Goal: Information Seeking & Learning: Learn about a topic

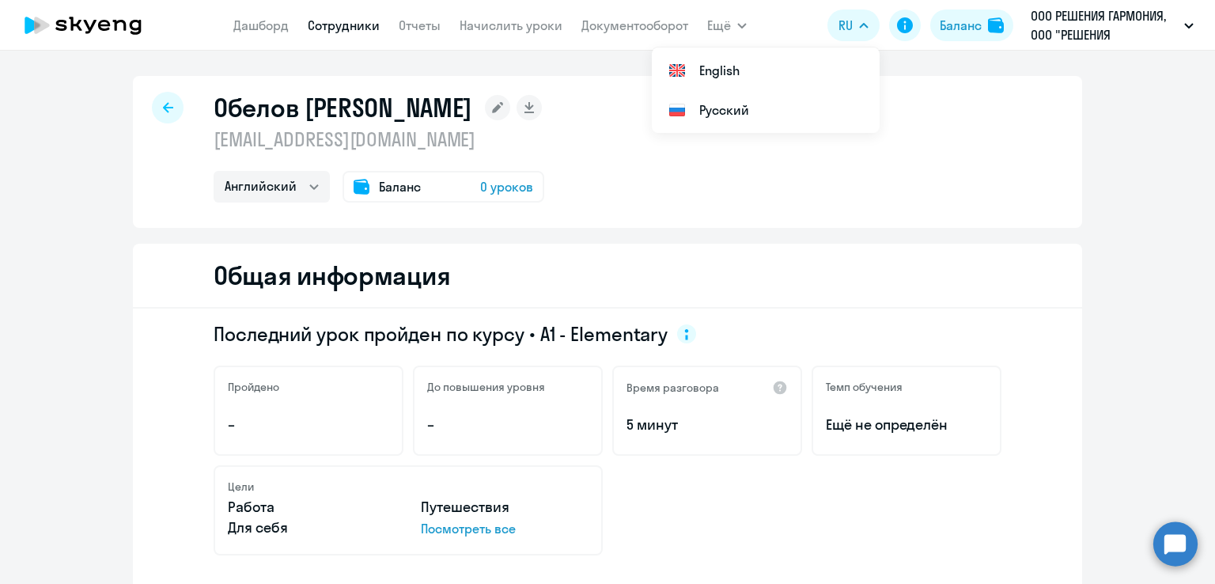
select select "english"
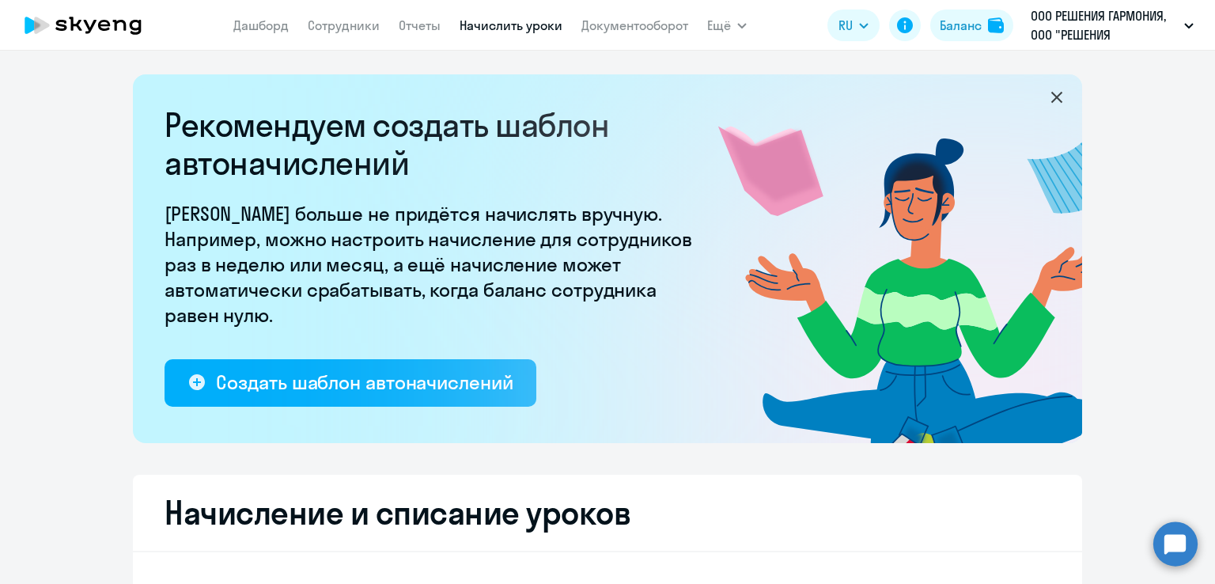
select select "10"
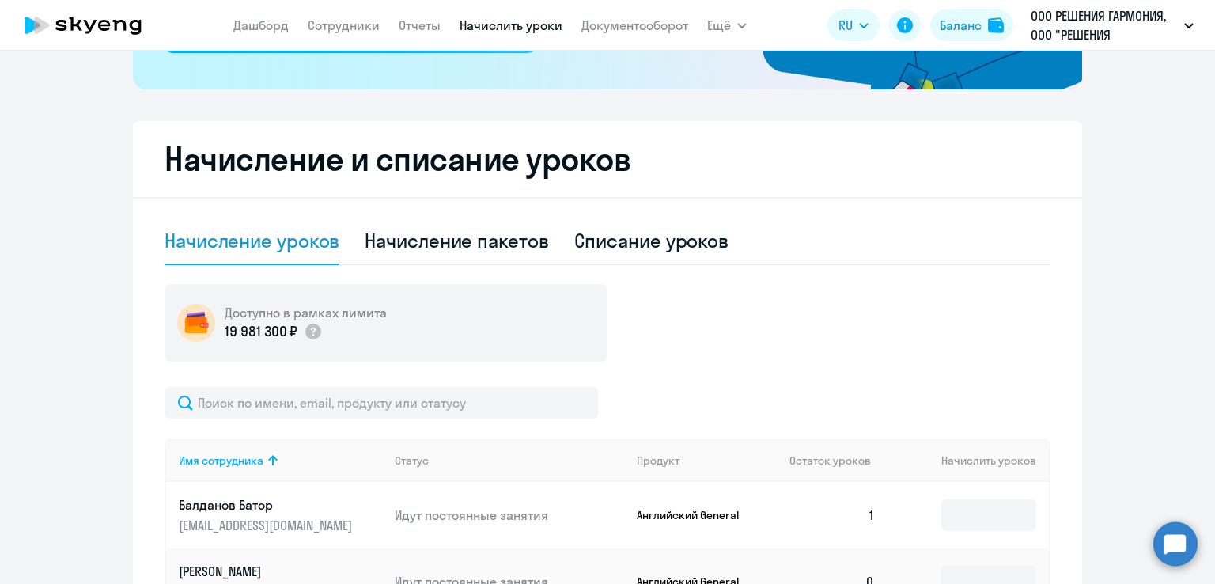
scroll to position [373, 0]
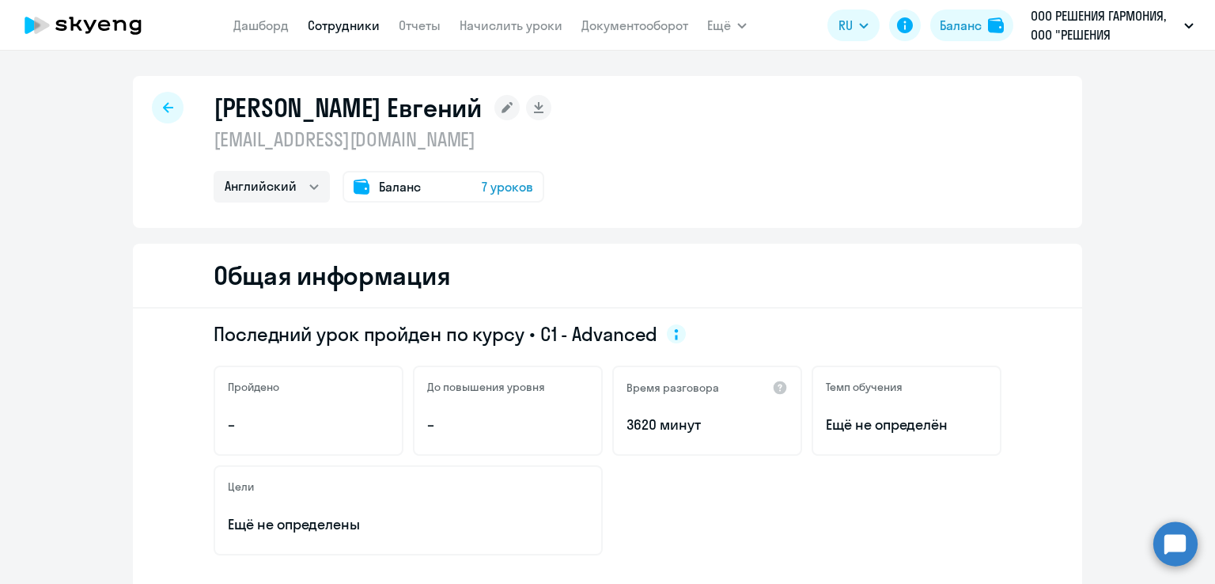
select select "english"
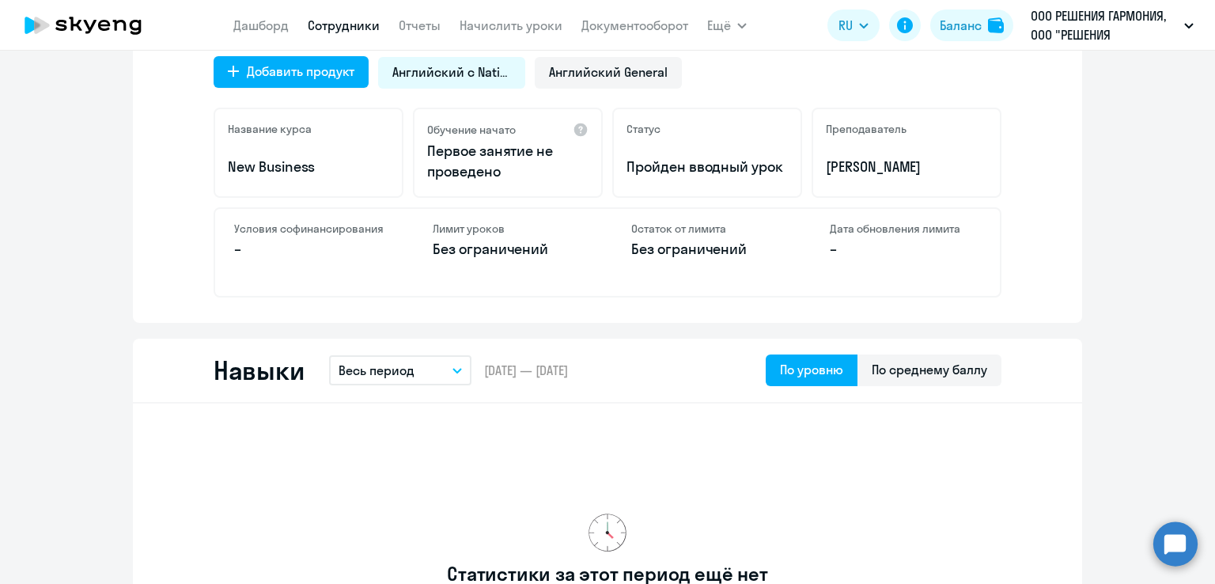
scroll to position [573, 0]
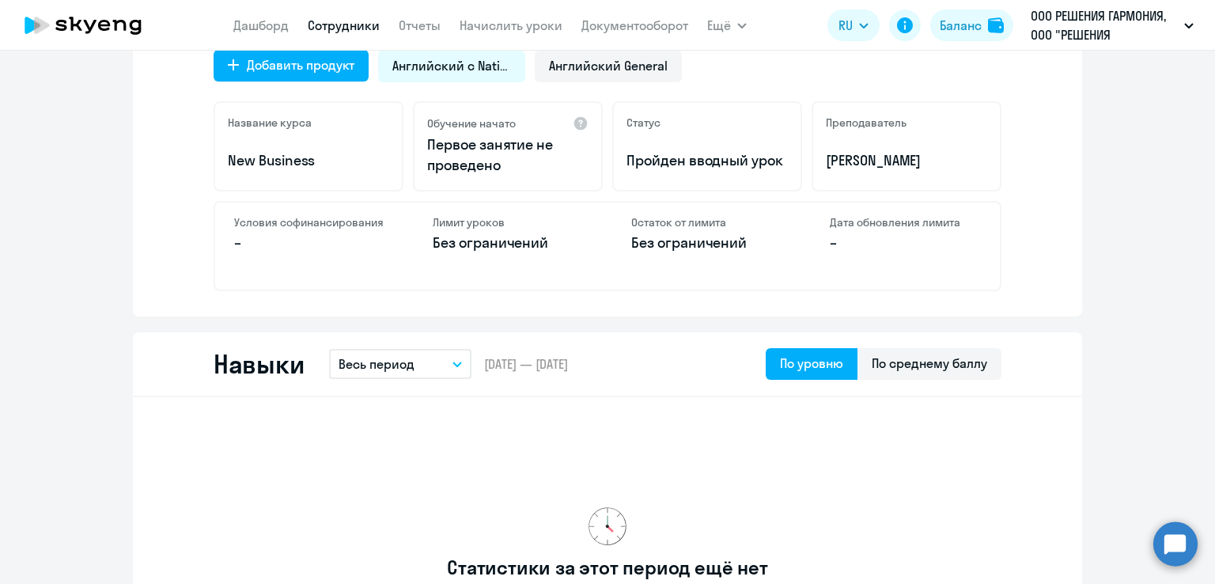
click at [455, 365] on icon "button" at bounding box center [457, 365] width 9 height 6
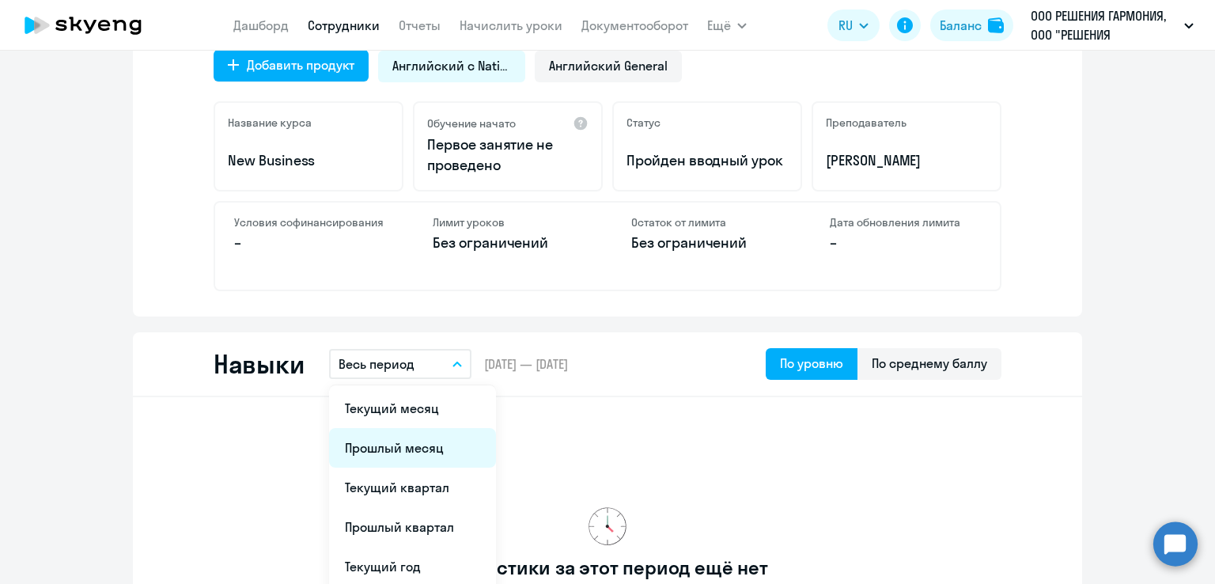
click at [415, 444] on li "Прошлый месяц" at bounding box center [412, 448] width 167 height 40
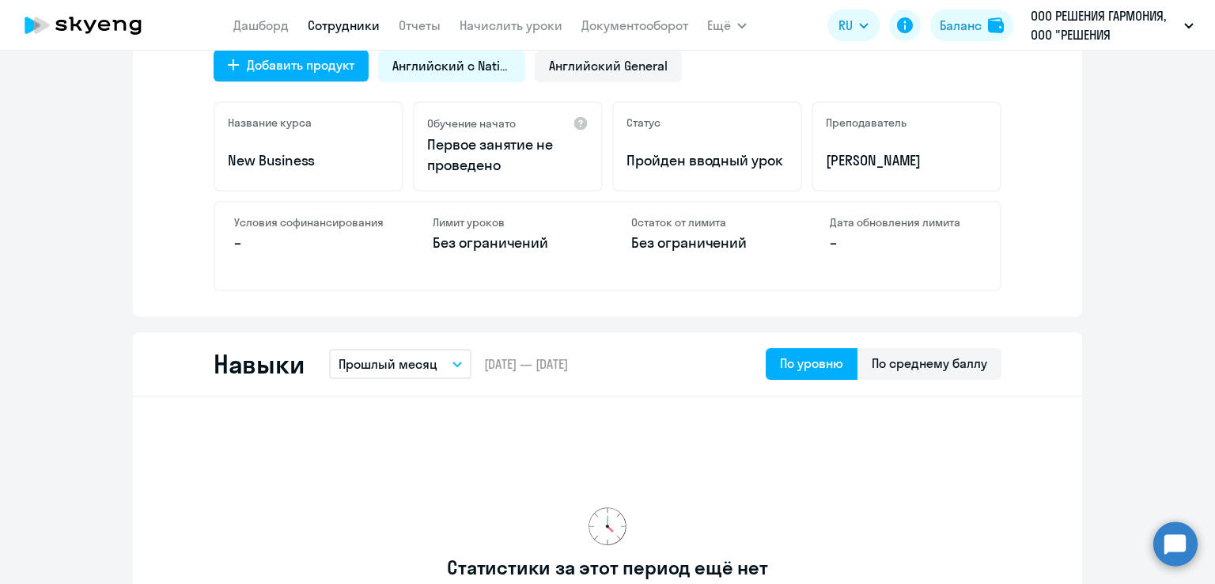
click at [454, 365] on icon "button" at bounding box center [457, 365] width 9 height 6
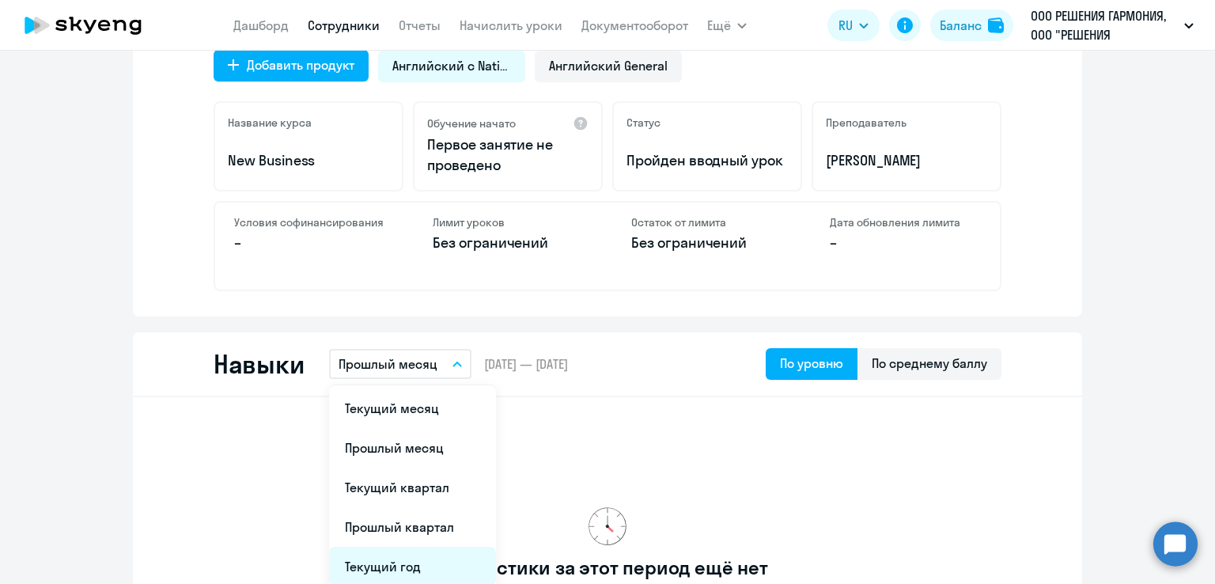
click at [412, 559] on li "Текущий год" at bounding box center [412, 567] width 167 height 40
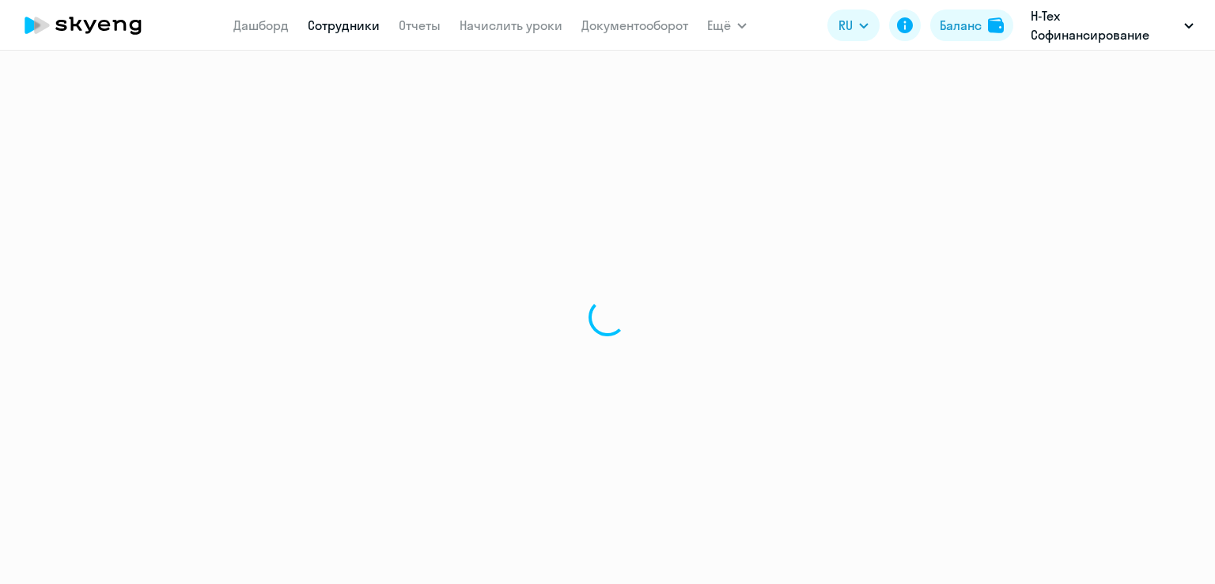
select select "30"
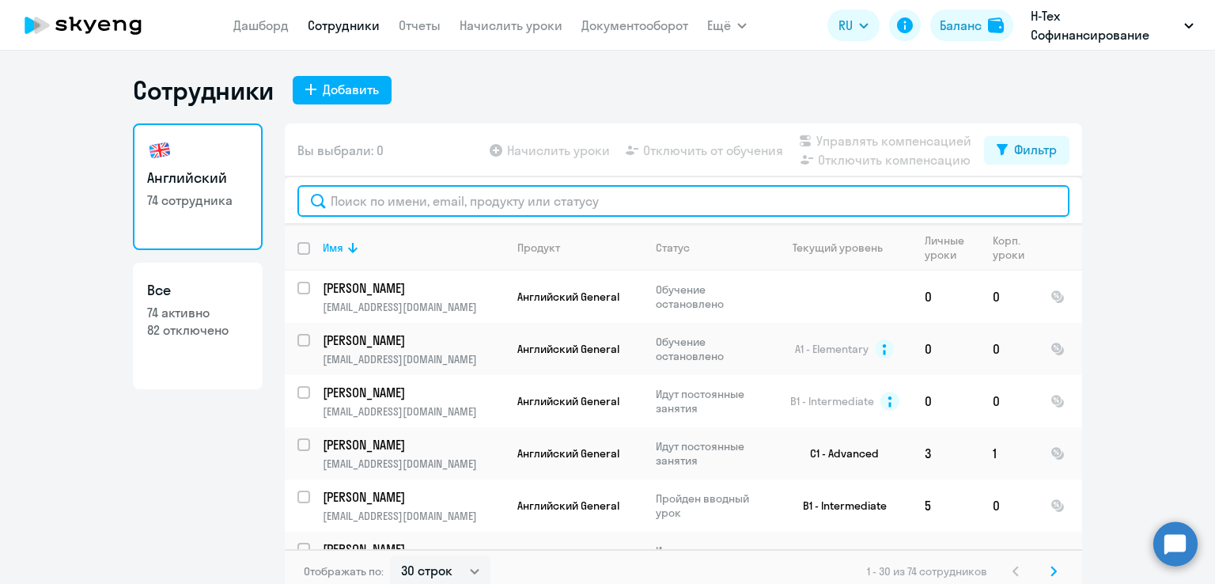
click at [423, 194] on input "text" at bounding box center [684, 201] width 772 height 32
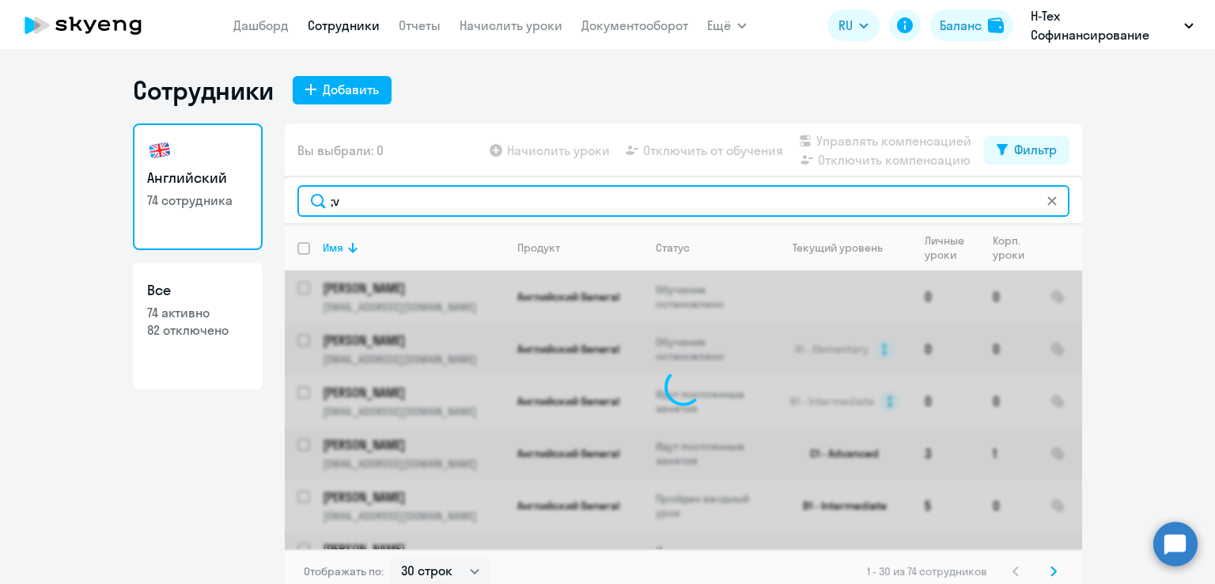
type input ";"
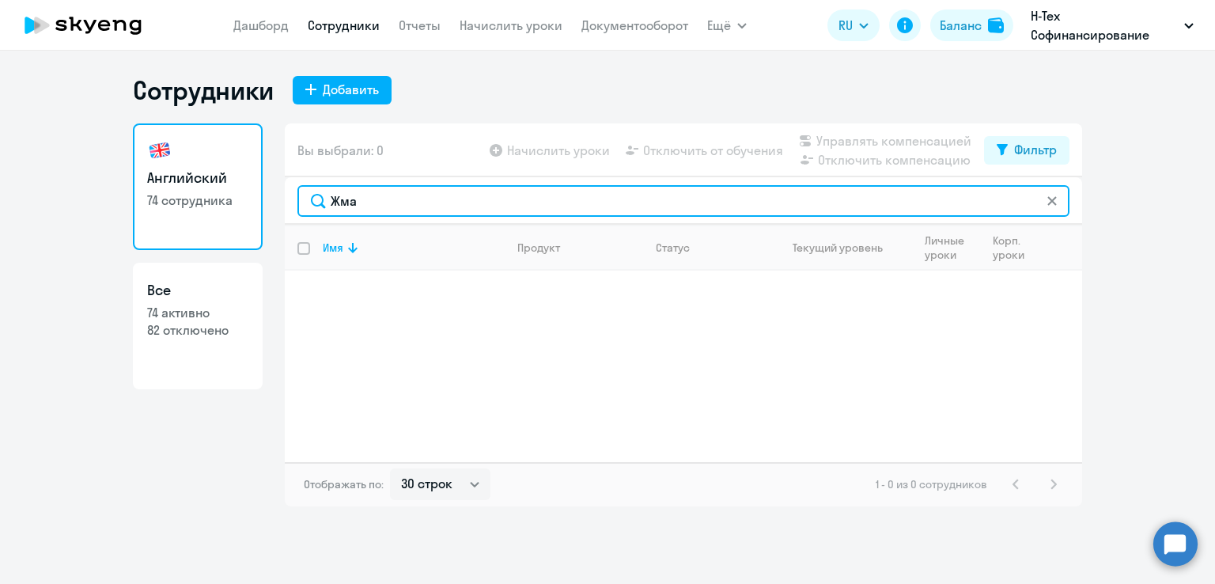
type input "Жма"
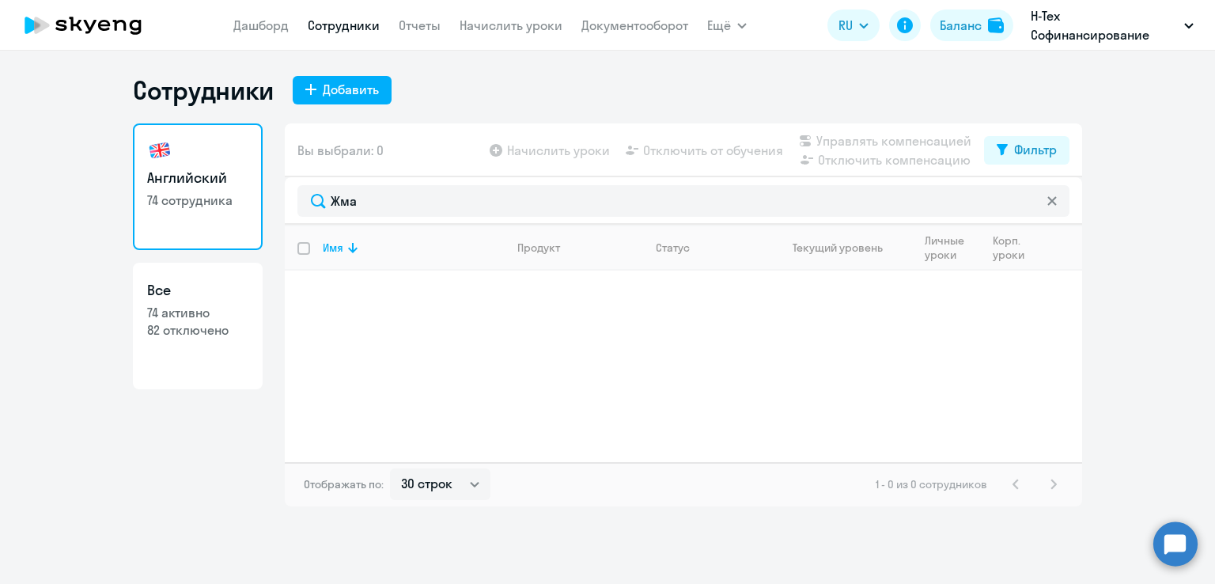
click at [195, 330] on p "82 отключено" at bounding box center [197, 329] width 101 height 17
select select "30"
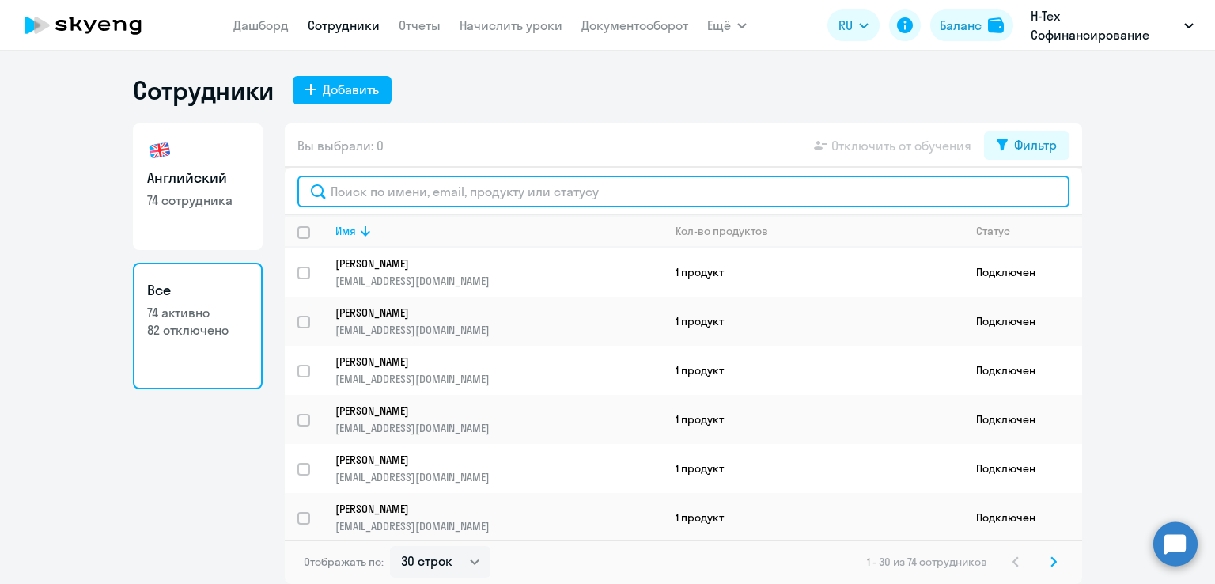
click at [367, 201] on input "text" at bounding box center [684, 192] width 772 height 32
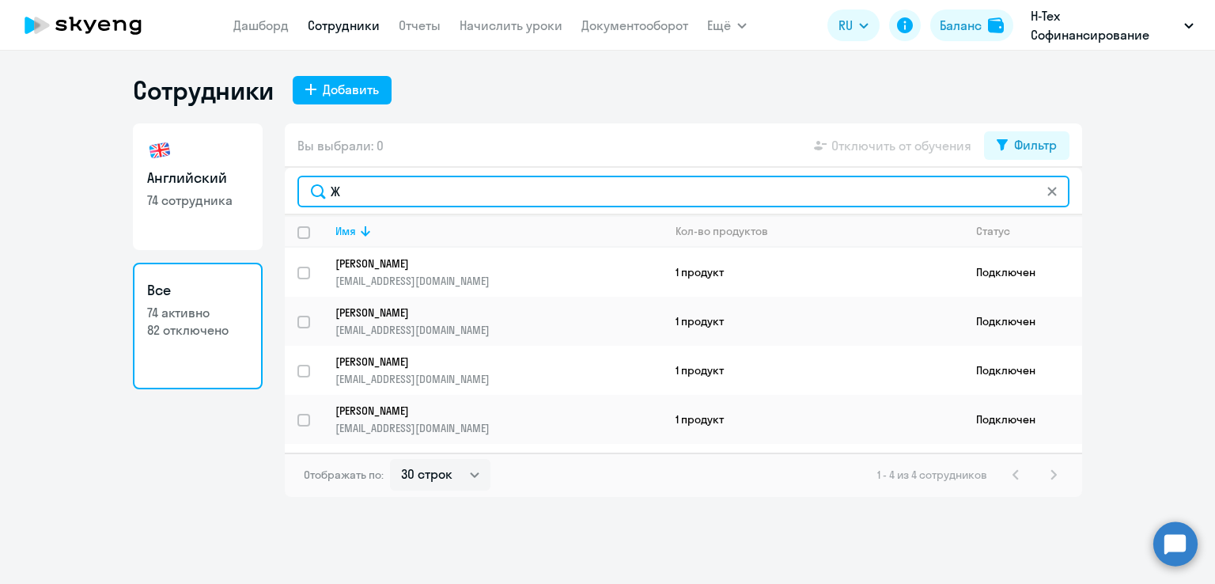
type input "Ж"
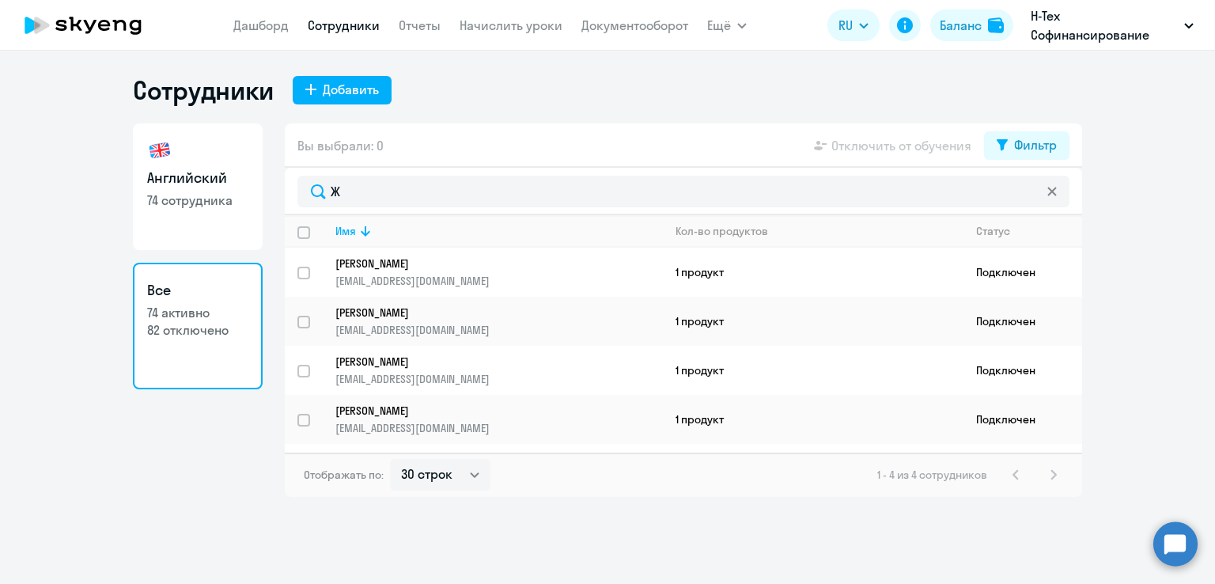
click at [357, 24] on link "Сотрудники" at bounding box center [344, 25] width 72 height 16
select select "30"
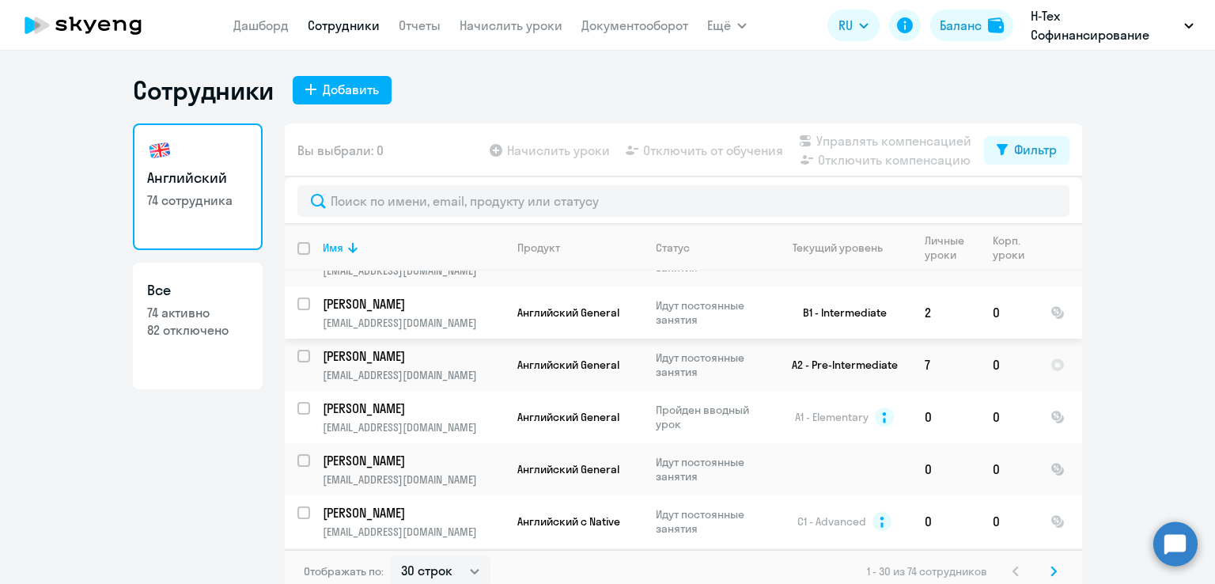
scroll to position [299, 0]
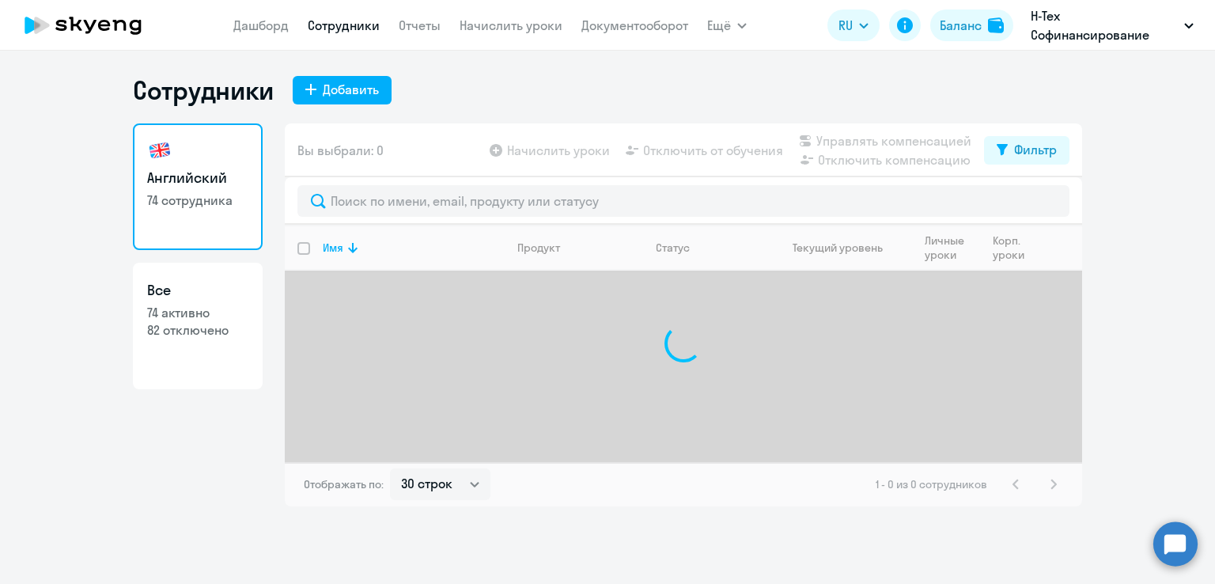
select select "30"
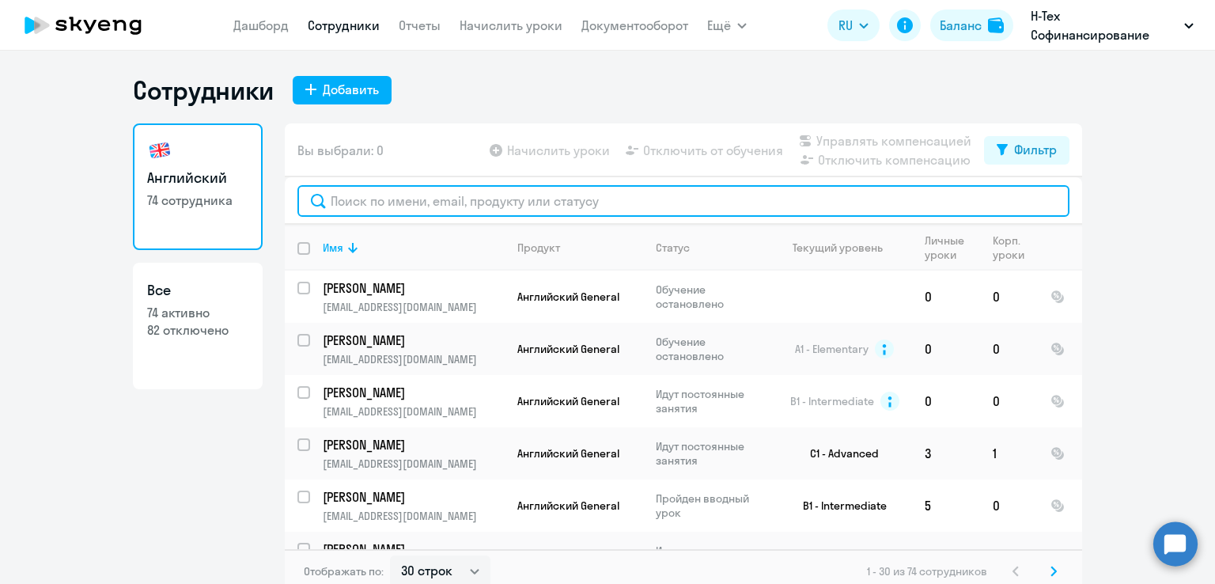
click at [530, 201] on input "text" at bounding box center [684, 201] width 772 height 32
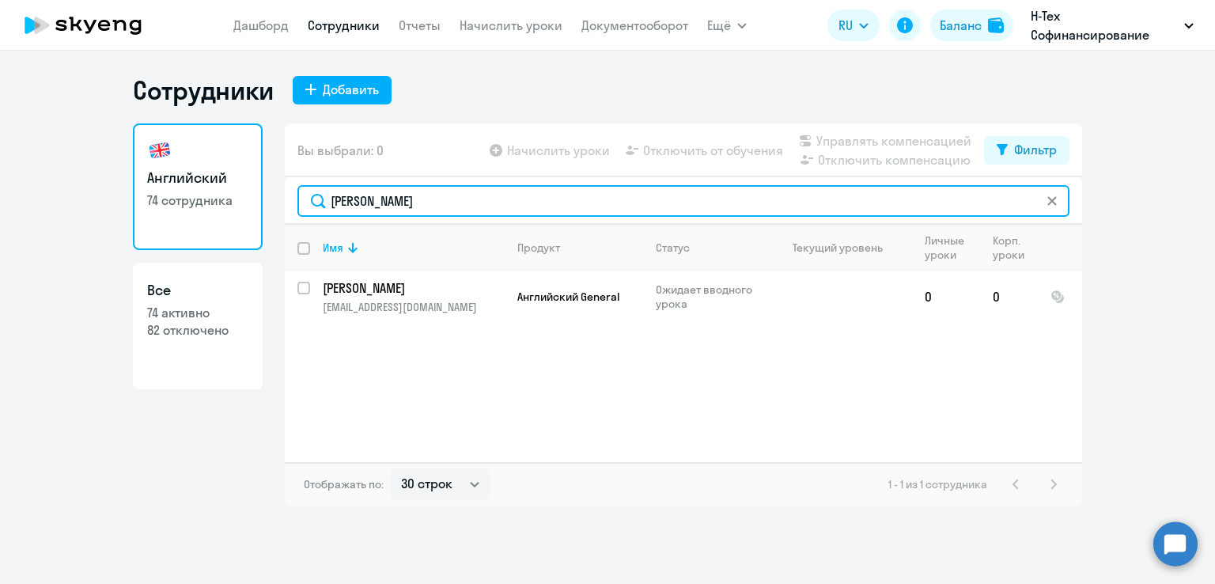
type input "Девяткина"
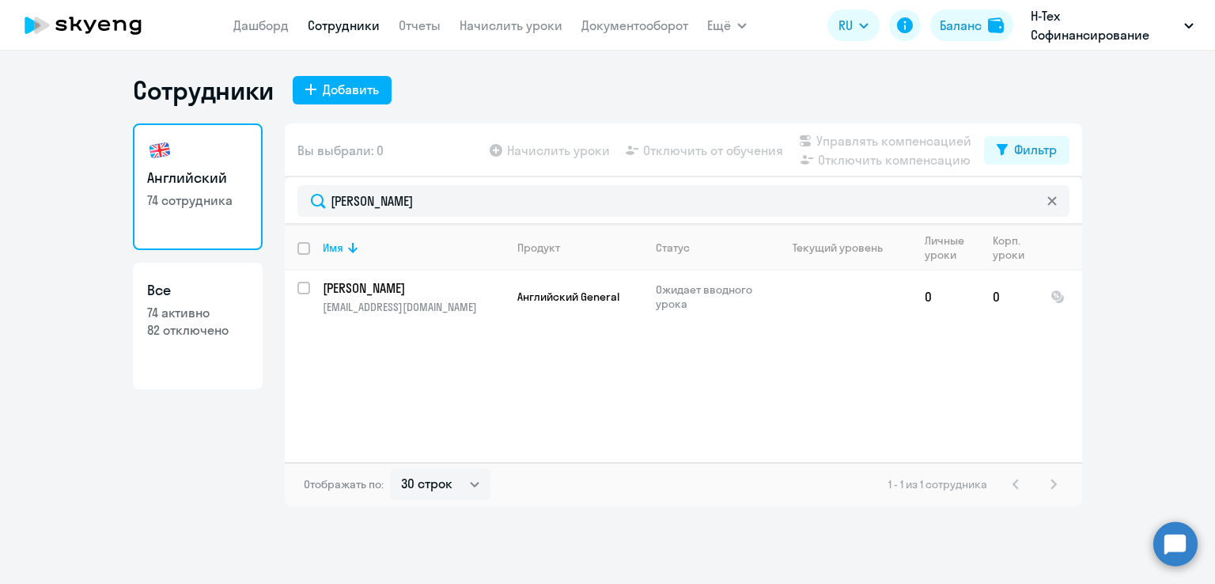
click at [1173, 351] on ng-component "Сотрудники Добавить Английский 74 сотрудника Все 74 активно 82 отключено Вы выб…" at bounding box center [607, 290] width 1215 height 432
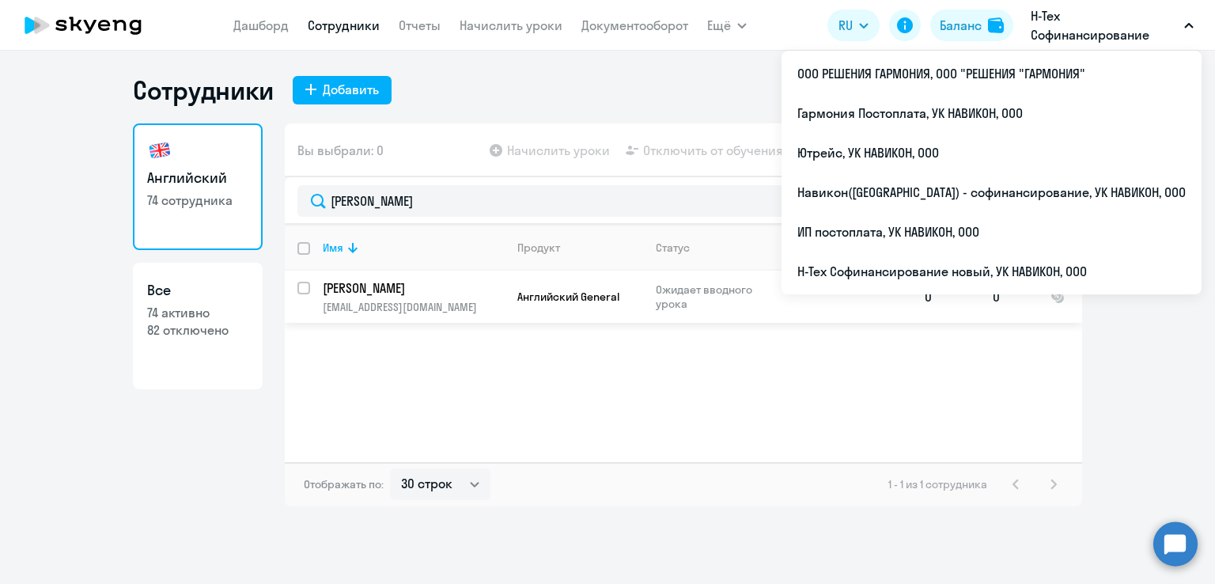
click at [415, 286] on p "[PERSON_NAME]" at bounding box center [412, 287] width 179 height 17
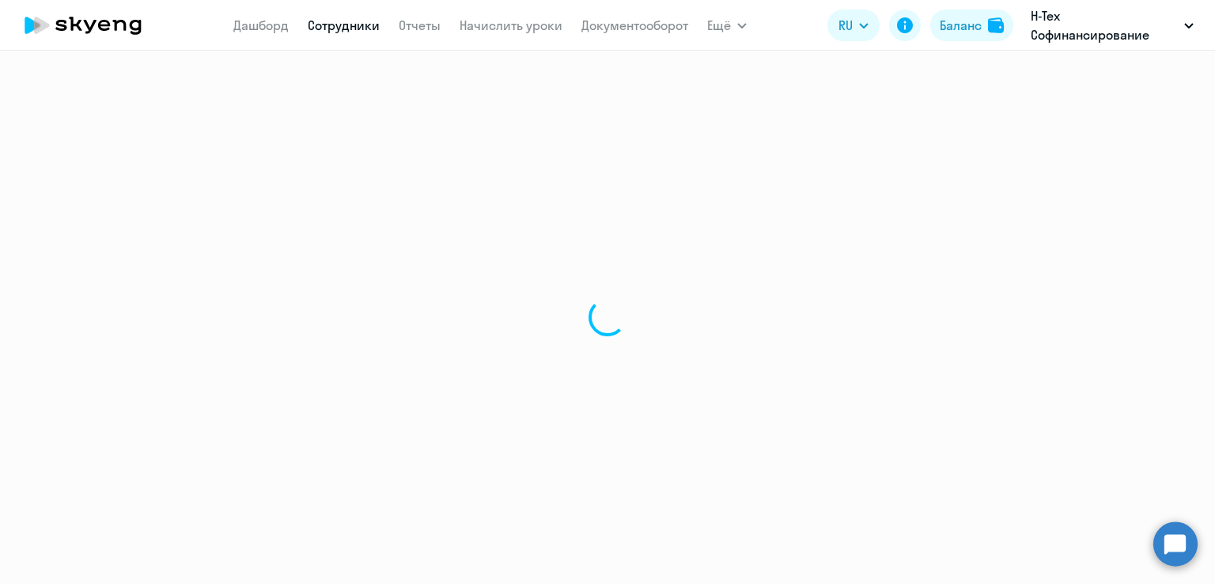
select select "english"
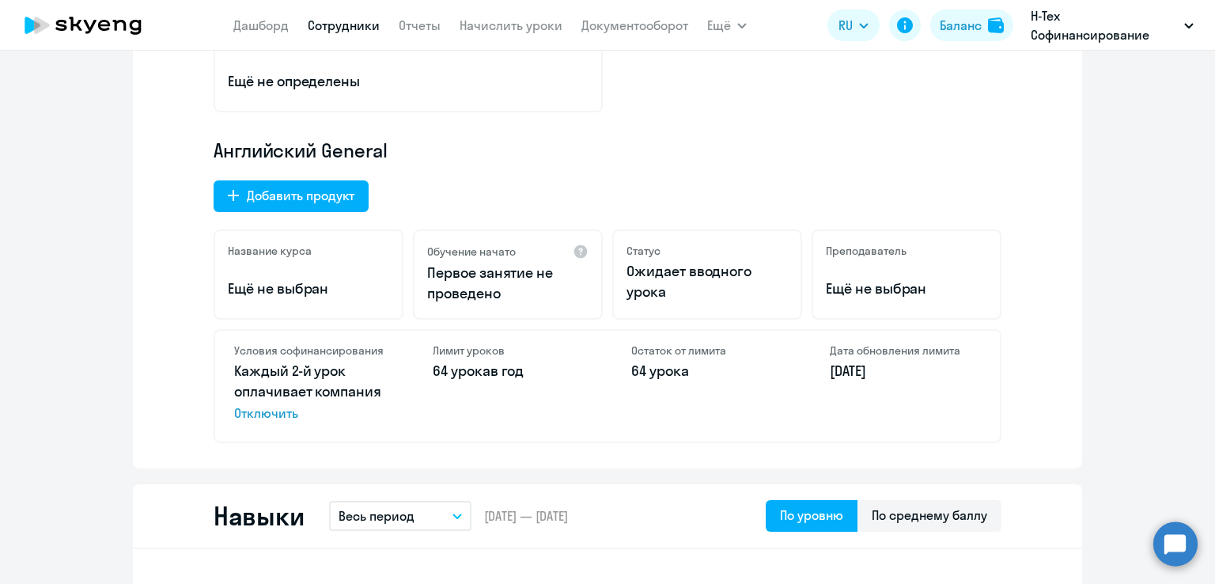
scroll to position [438, 0]
